Goal: Task Accomplishment & Management: Manage account settings

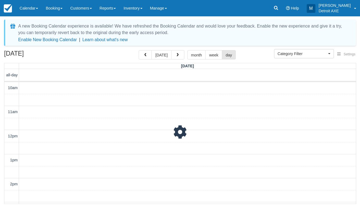
select select
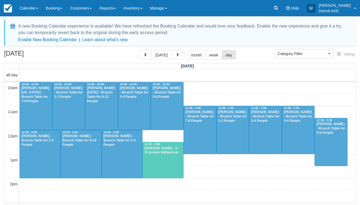
click at [261, 125] on div at bounding box center [266, 130] width 32 height 48
select select
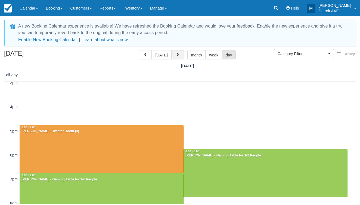
click at [180, 54] on button "button" at bounding box center [177, 54] width 13 height 9
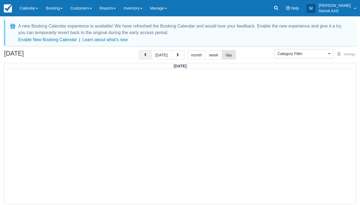
click at [146, 57] on button "button" at bounding box center [145, 54] width 13 height 9
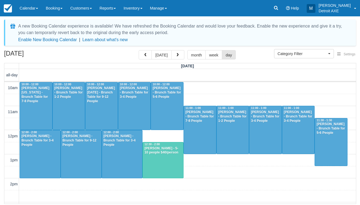
click at [260, 131] on div at bounding box center [266, 130] width 32 height 48
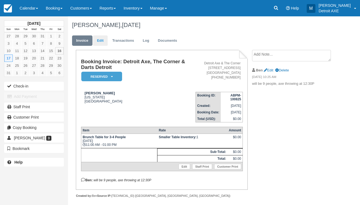
click at [100, 37] on link "Edit" at bounding box center [100, 40] width 15 height 11
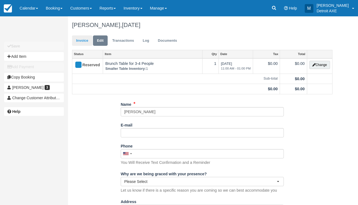
click at [85, 42] on link "Invoice" at bounding box center [82, 40] width 20 height 11
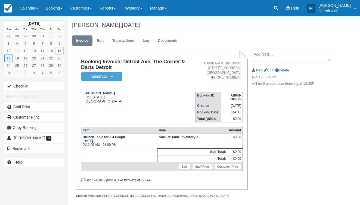
click at [116, 73] on em "Reserved" at bounding box center [101, 77] width 41 height 10
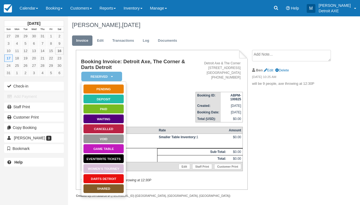
click at [100, 128] on link "Cancelled" at bounding box center [103, 129] width 41 height 10
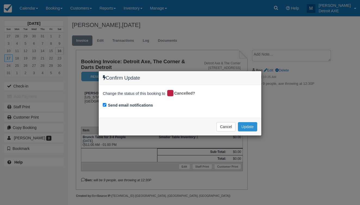
click at [241, 127] on button "Update" at bounding box center [247, 126] width 19 height 9
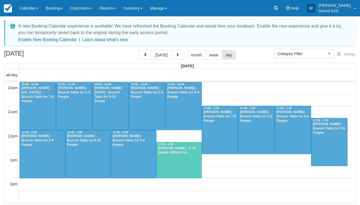
select select
click at [287, 120] on div "Todd Hecker - Brunch Table for 3-4 People" at bounding box center [292, 116] width 33 height 13
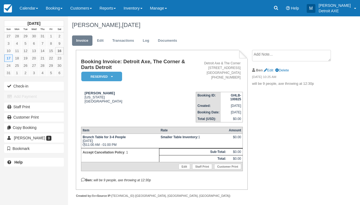
click at [109, 75] on em "Reserved" at bounding box center [101, 77] width 41 height 10
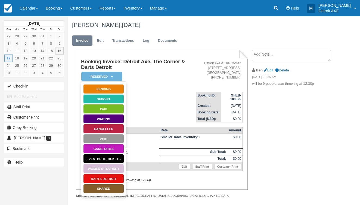
click at [105, 127] on link "Cancelled" at bounding box center [103, 129] width 41 height 10
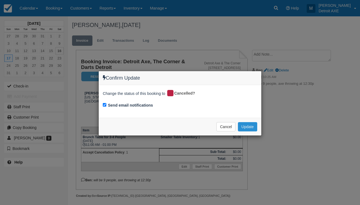
click at [246, 127] on button "Update" at bounding box center [247, 126] width 19 height 9
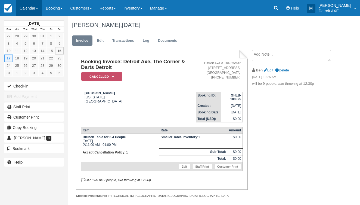
click at [29, 14] on link "Calendar" at bounding box center [29, 8] width 26 height 16
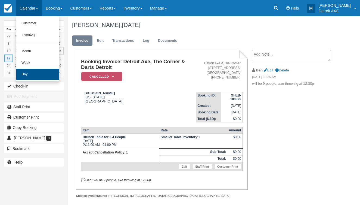
click at [32, 70] on link "Day" at bounding box center [37, 74] width 43 height 11
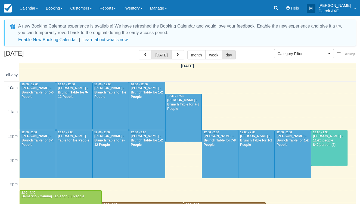
select select
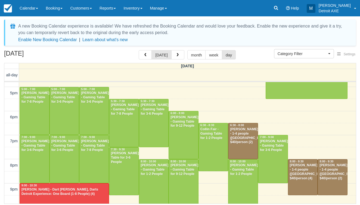
scroll to position [166, 0]
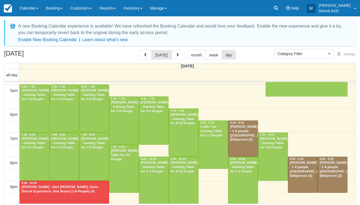
click at [248, 134] on div "[PERSON_NAME] - 1-4 people ([GEOGRAPHIC_DATA]) $40/person (2)" at bounding box center [243, 133] width 27 height 17
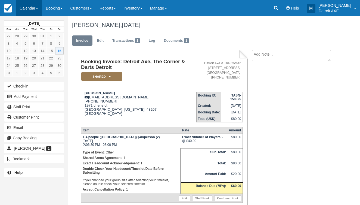
click at [35, 5] on link "Calendar" at bounding box center [29, 8] width 26 height 16
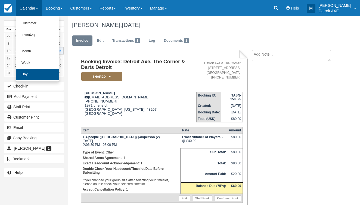
click at [31, 74] on link "Day" at bounding box center [37, 74] width 43 height 11
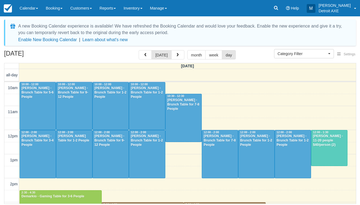
select select
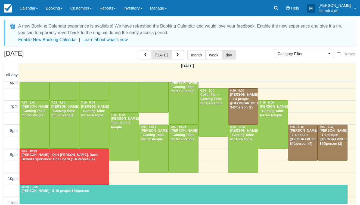
scroll to position [198, 0]
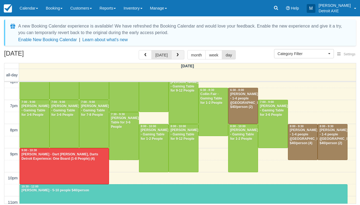
click at [179, 55] on button "button" at bounding box center [177, 54] width 13 height 9
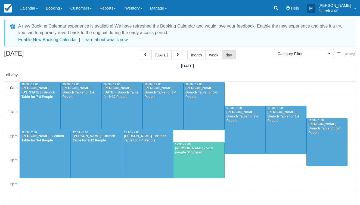
scroll to position [193, 0]
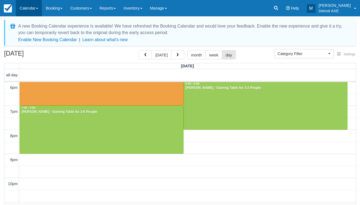
click at [27, 11] on link "Calendar" at bounding box center [29, 8] width 26 height 16
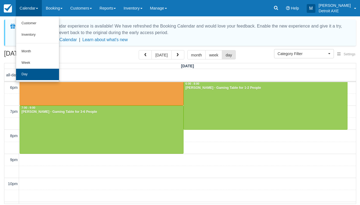
click at [28, 75] on link "Day" at bounding box center [37, 74] width 43 height 11
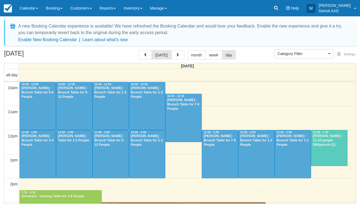
select select
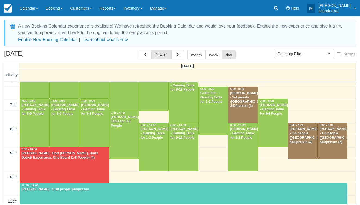
scroll to position [201, 0]
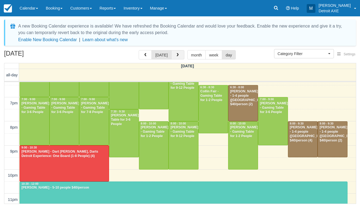
click at [177, 56] on span "button" at bounding box center [178, 55] width 4 height 4
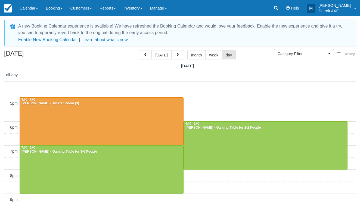
scroll to position [149, 0]
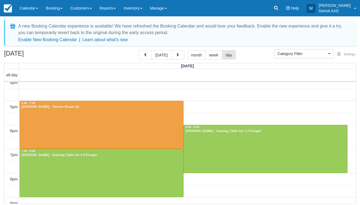
click at [125, 119] on div at bounding box center [102, 125] width 164 height 48
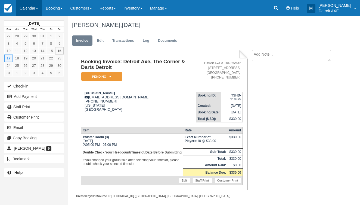
click at [24, 12] on link "Calendar" at bounding box center [29, 8] width 26 height 16
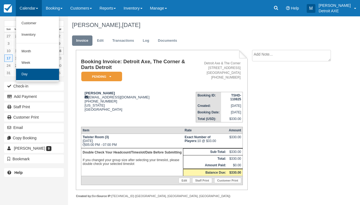
click at [32, 76] on link "Day" at bounding box center [37, 74] width 43 height 11
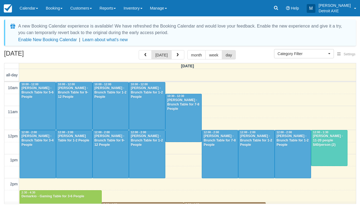
select select
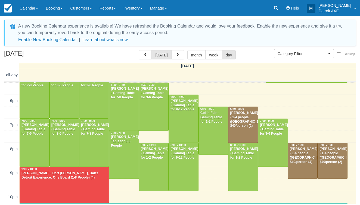
scroll to position [185, 0]
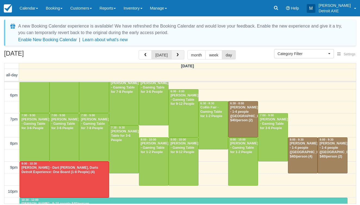
click at [178, 57] on span "button" at bounding box center [178, 55] width 4 height 4
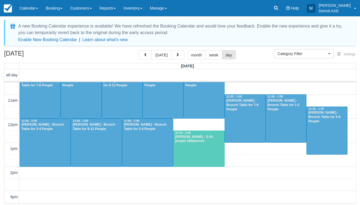
scroll to position [12, 0]
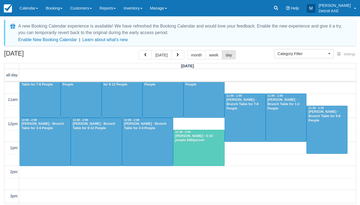
click at [205, 140] on div "Todd Hecker - 5-10 people $40/person" at bounding box center [199, 138] width 48 height 9
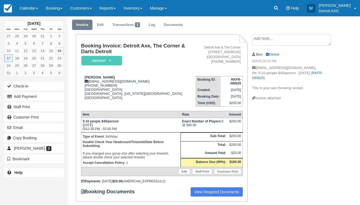
scroll to position [17, 0]
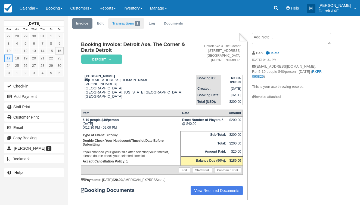
click at [133, 24] on link "Transactions 1" at bounding box center [126, 23] width 36 height 11
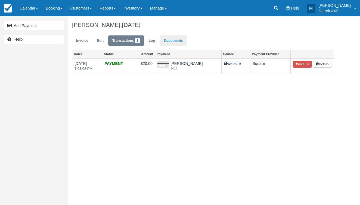
click at [172, 41] on link "Documents" at bounding box center [173, 40] width 27 height 11
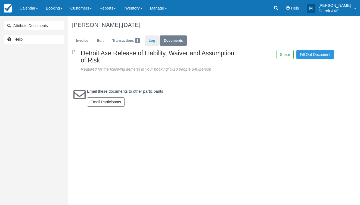
click at [153, 42] on link "Log" at bounding box center [152, 40] width 15 height 11
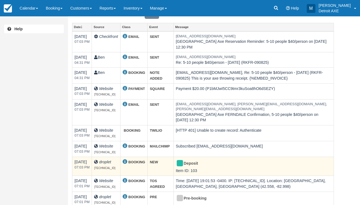
scroll to position [26, 0]
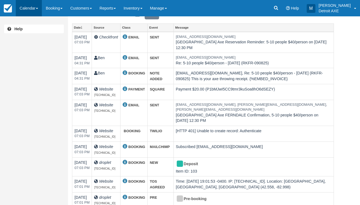
click at [35, 5] on link "Calendar" at bounding box center [29, 8] width 26 height 16
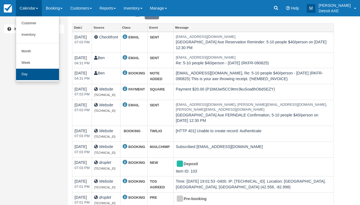
click at [31, 72] on link "Day" at bounding box center [37, 74] width 43 height 11
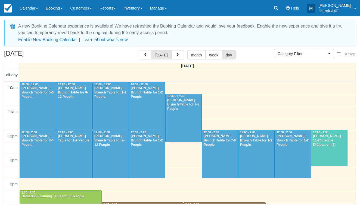
select select
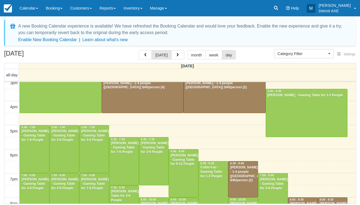
click at [245, 173] on div "Jamon martin - 1-4 people (Shared Arena) $40/person (2)" at bounding box center [243, 173] width 27 height 17
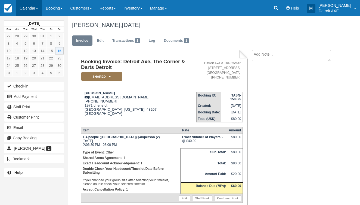
click at [31, 10] on link "Calendar" at bounding box center [29, 8] width 26 height 16
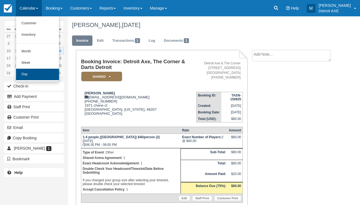
click at [24, 76] on link "Day" at bounding box center [37, 74] width 43 height 11
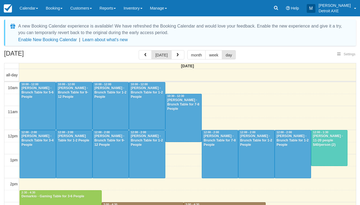
select select
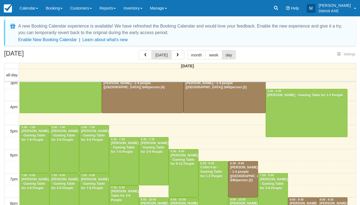
select select
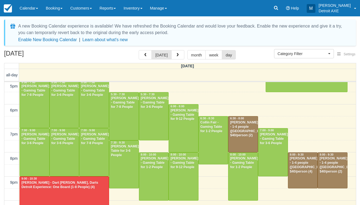
scroll to position [171, 0]
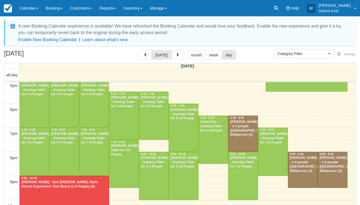
click at [307, 179] on div at bounding box center [302, 170] width 29 height 36
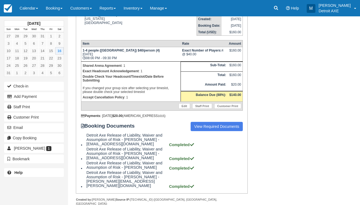
scroll to position [88, 0]
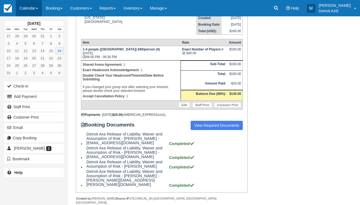
click at [36, 7] on link "Calendar" at bounding box center [29, 8] width 26 height 16
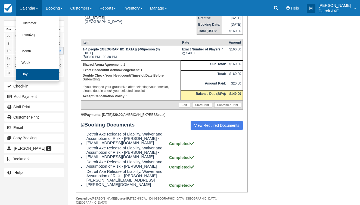
click at [47, 70] on link "Day" at bounding box center [37, 74] width 43 height 11
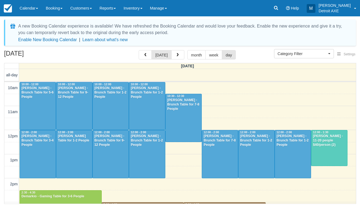
select select
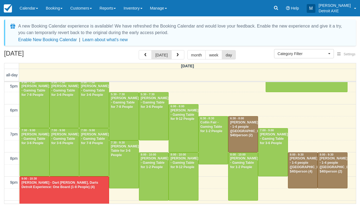
scroll to position [172, 0]
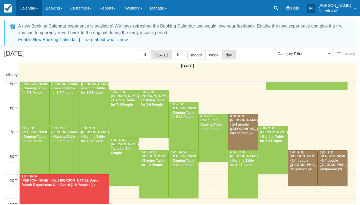
click at [35, 7] on link "Calendar" at bounding box center [29, 8] width 26 height 16
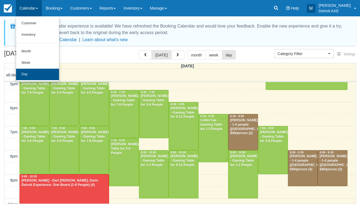
click at [48, 75] on link "Day" at bounding box center [37, 74] width 43 height 11
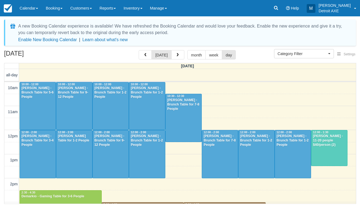
select select
